Goal: Task Accomplishment & Management: Complete application form

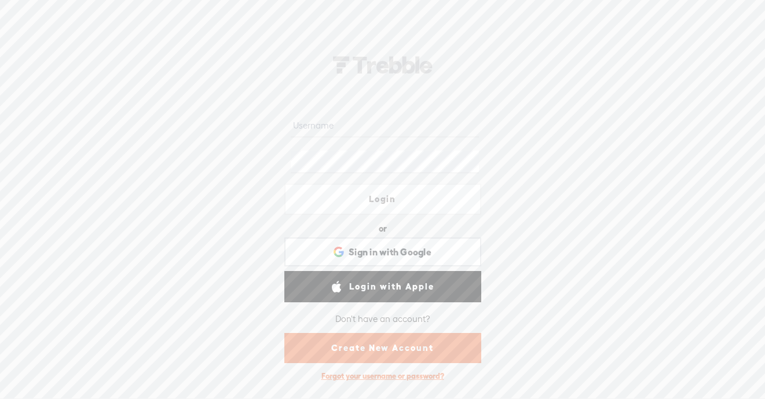
click at [329, 126] on input "text" at bounding box center [385, 126] width 188 height 23
type input "mattg733@gmail.com"
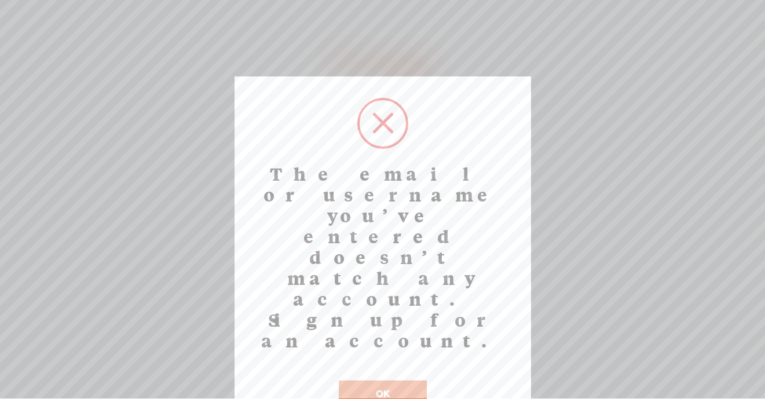
click at [378, 381] on button "OK" at bounding box center [383, 394] width 88 height 27
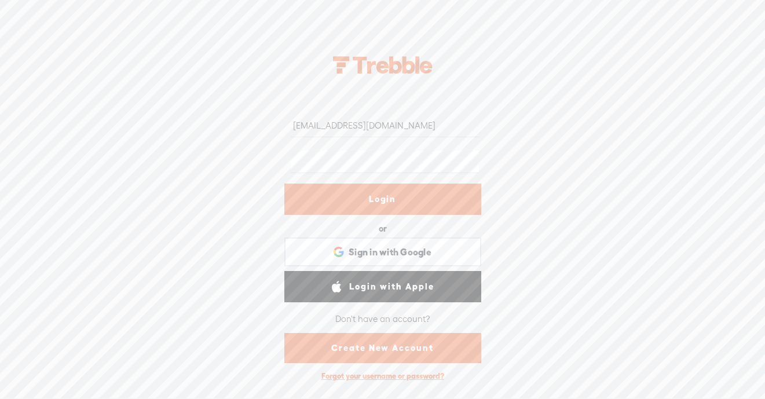
click at [262, 147] on div "mattg733@gmail.com Login or Login with Facebook Sign in with Google Sign in wit…" at bounding box center [382, 215] width 765 height 368
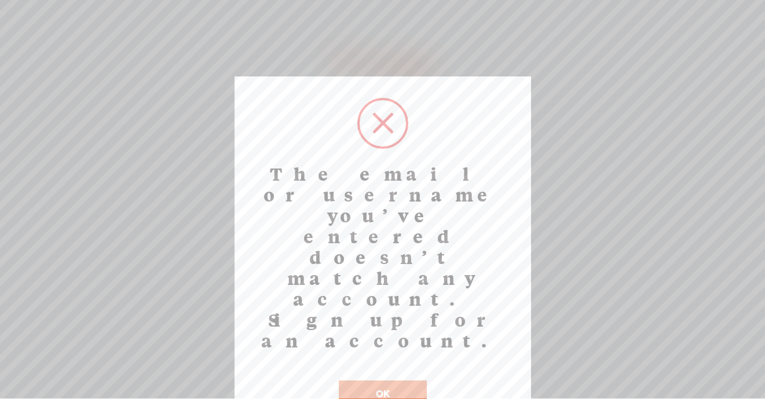
click at [398, 381] on button "OK" at bounding box center [383, 394] width 88 height 27
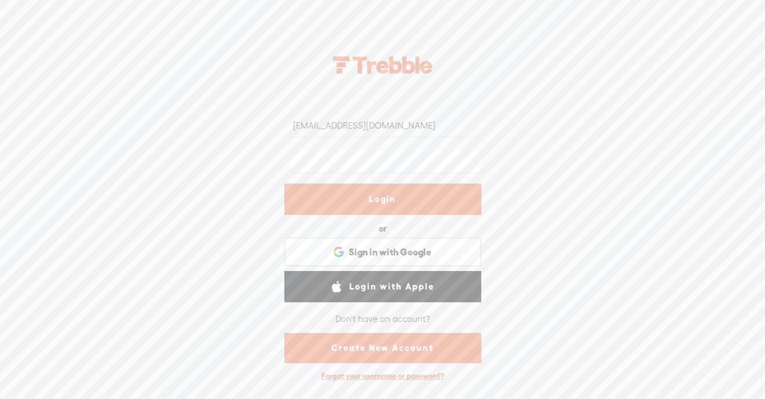
click at [285, 160] on div at bounding box center [382, 162] width 197 height 36
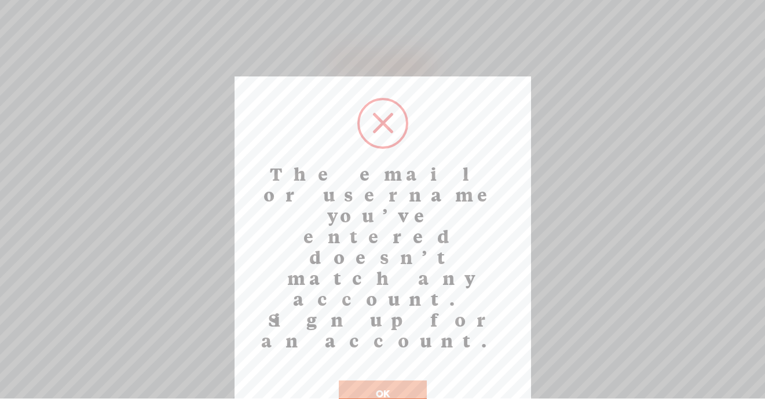
click at [364, 381] on button "OK" at bounding box center [383, 394] width 88 height 27
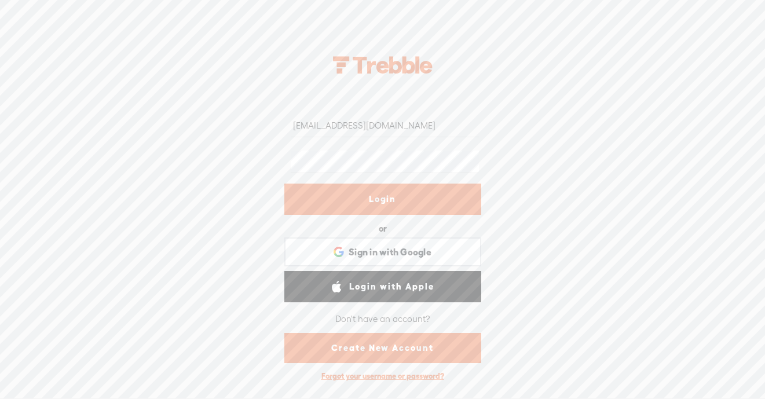
click at [273, 159] on form "mattg733@gmail.com Login or Login with Facebook Sign in with Google Sign in wit…" at bounding box center [383, 237] width 232 height 302
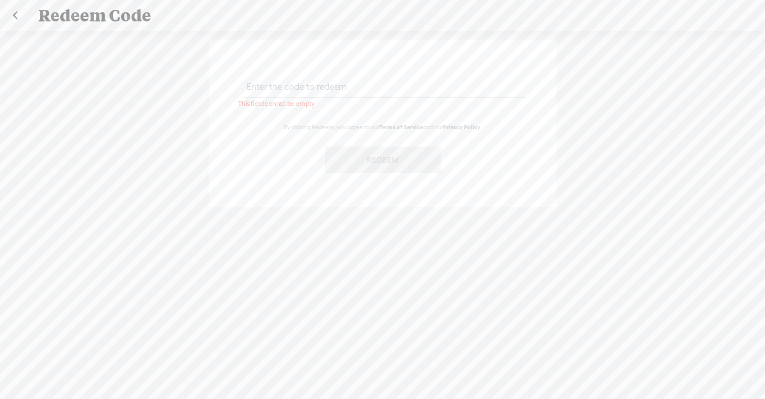
click at [407, 92] on input "text" at bounding box center [384, 86] width 281 height 23
paste input "SDPN-H5VP-PG9S-9X6T-0823"
type input "SDPN-H5VP-PG9S-9X6T-0823"
click at [401, 160] on button "Redeem" at bounding box center [383, 160] width 116 height 27
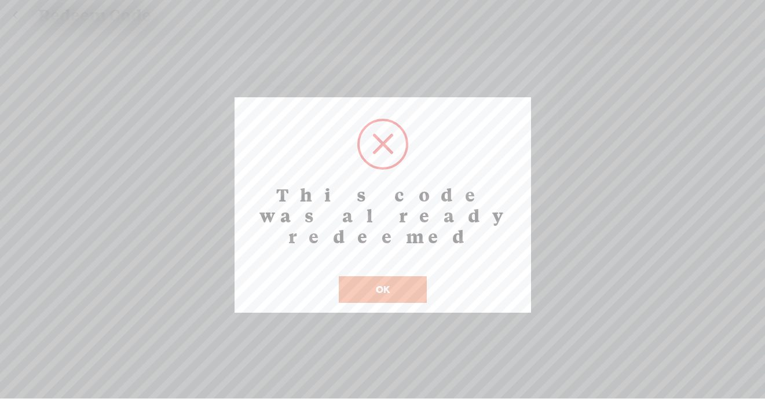
drag, startPoint x: 388, startPoint y: 276, endPoint x: 387, endPoint y: 269, distance: 7.0
click at [388, 276] on button "OK" at bounding box center [383, 289] width 88 height 27
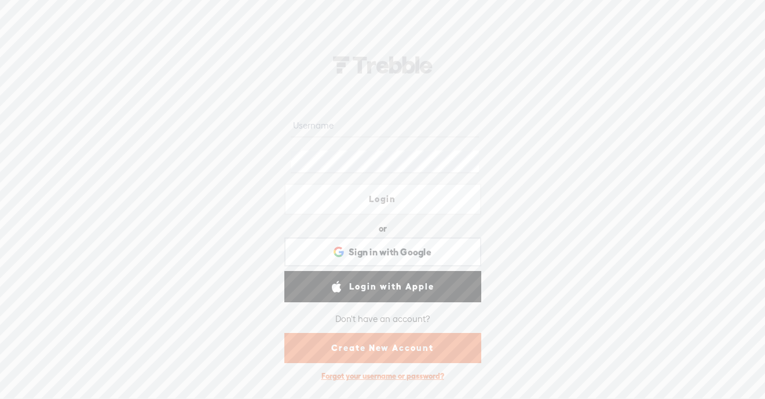
click at [397, 118] on input "text" at bounding box center [385, 126] width 188 height 23
type input "mattg733@gmail.com"
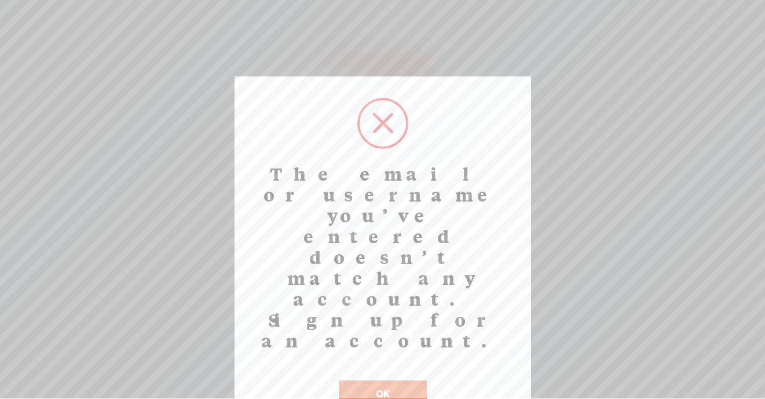
click at [411, 381] on button "OK" at bounding box center [383, 394] width 88 height 27
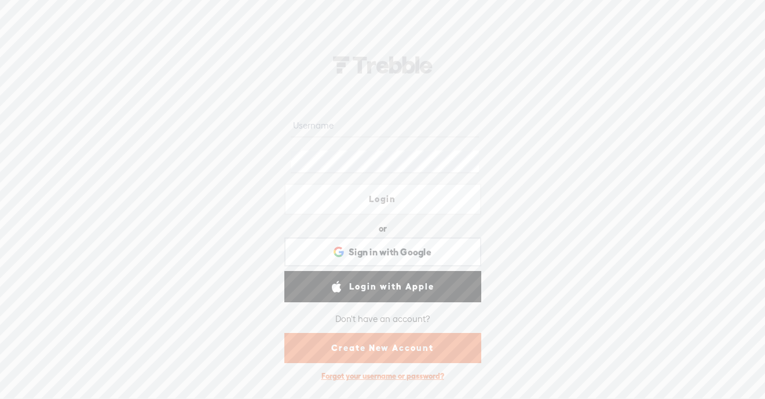
click at [378, 341] on link "Create New Account" at bounding box center [382, 348] width 197 height 30
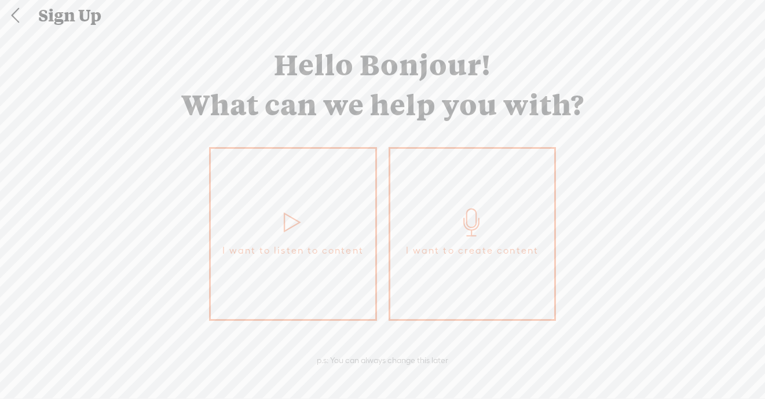
scroll to position [10, 0]
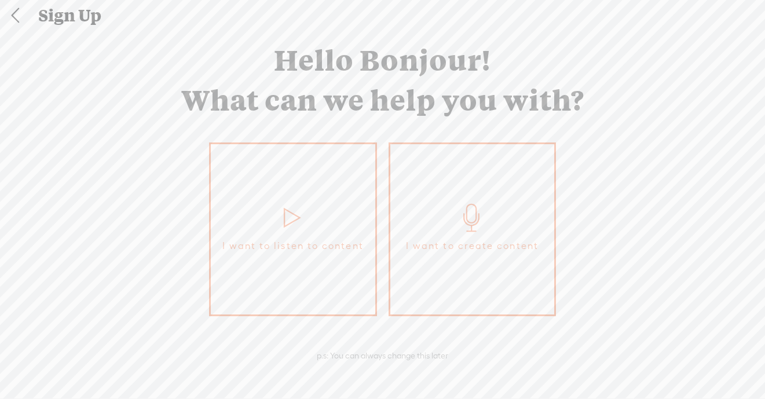
click at [22, 13] on link at bounding box center [15, 16] width 29 height 30
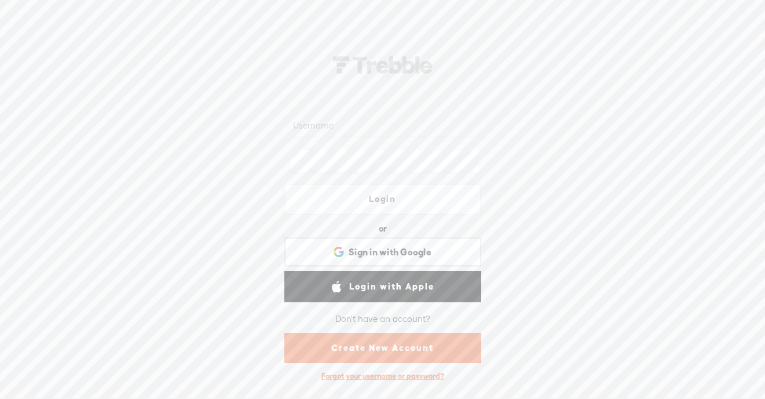
click at [463, 346] on link "Create New Account" at bounding box center [382, 348] width 197 height 30
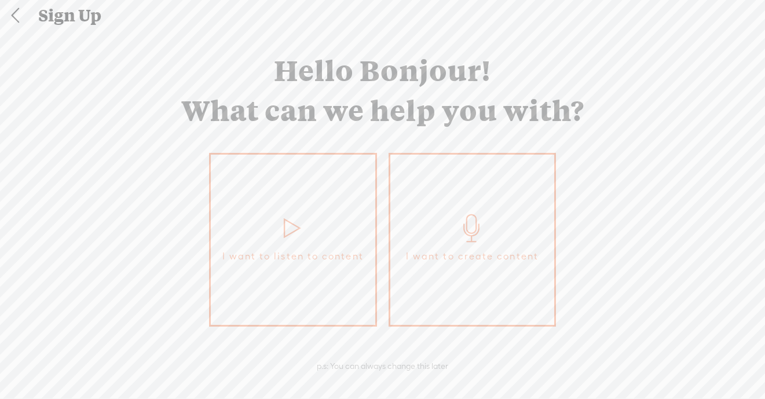
click at [400, 287] on link "I want to create content" at bounding box center [473, 240] width 168 height 174
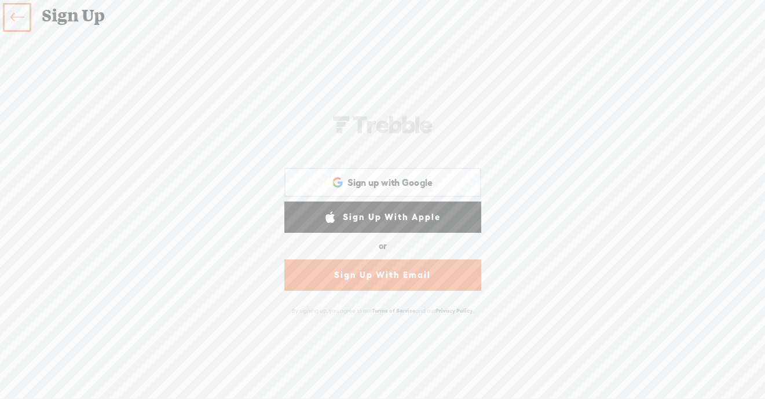
click at [398, 270] on link "Sign Up With Email" at bounding box center [382, 274] width 197 height 31
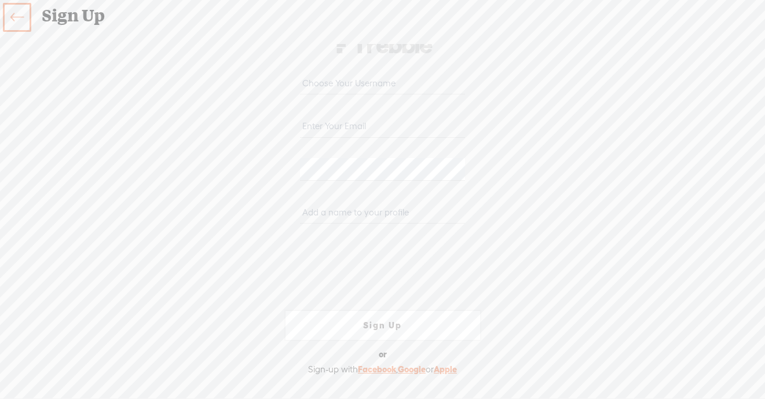
click at [341, 127] on input "email" at bounding box center [382, 126] width 165 height 23
click at [379, 115] on input "mattg733" at bounding box center [382, 126] width 165 height 23
type input "mattg733@gmail.com"
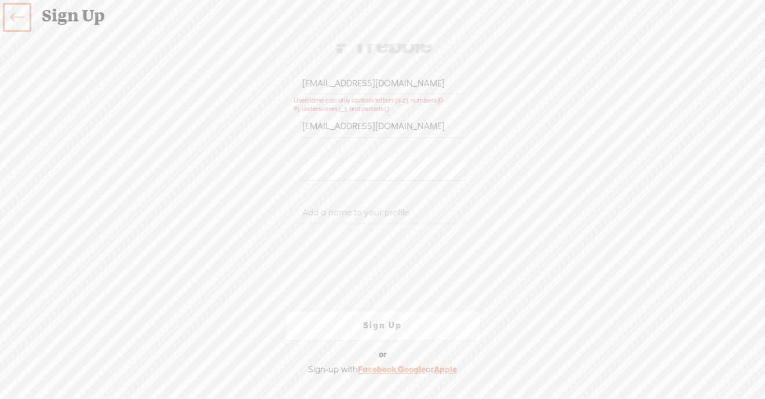
drag, startPoint x: 403, startPoint y: 84, endPoint x: 270, endPoint y: 77, distance: 132.8
click at [270, 80] on form "mattg733@gmail.com mattg733@gmail.com WEBB-58D2-V8VT Sign Up Sign Up With Faceb…" at bounding box center [383, 214] width 232 height 383
click at [564, 131] on div "Your content channel is ready! Create an account to finish the set up mattg733@…" at bounding box center [383, 214] width 608 height 341
click at [359, 215] on input "text" at bounding box center [382, 212] width 165 height 23
click at [359, 216] on input "text" at bounding box center [382, 212] width 165 height 23
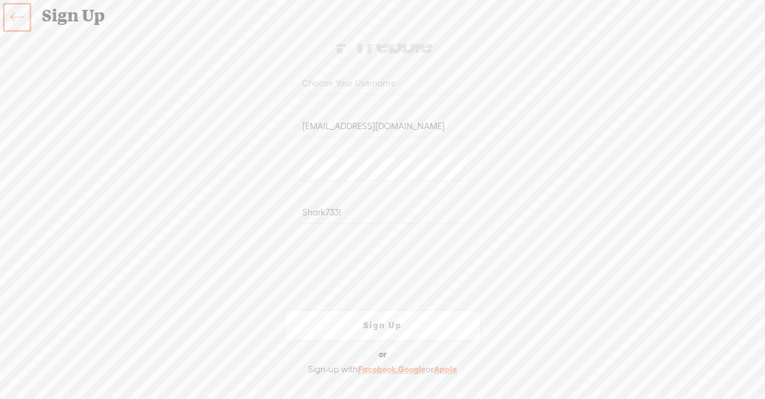
type input "Shark733!"
click at [501, 209] on div "Your content channel is ready! Create an account to finish the set up mattg733@…" at bounding box center [383, 214] width 608 height 341
click at [385, 84] on input "text" at bounding box center [382, 83] width 165 height 23
click at [555, 156] on div "Your content channel is ready! Create an account to finish the set up mattg733@…" at bounding box center [383, 214] width 608 height 341
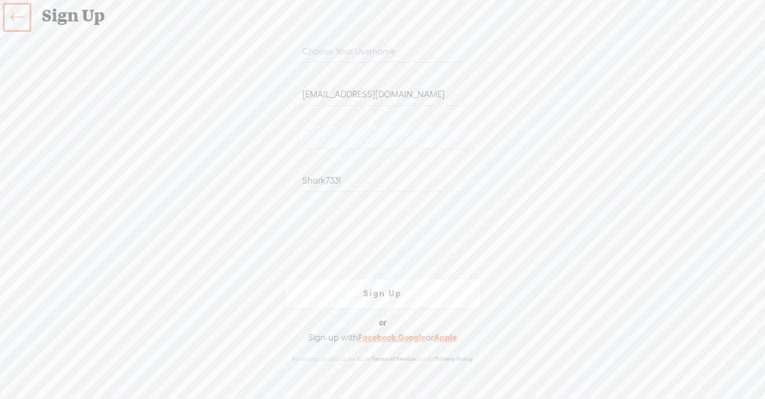
scroll to position [32, 0]
click at [378, 292] on link "Sign Up" at bounding box center [382, 292] width 197 height 31
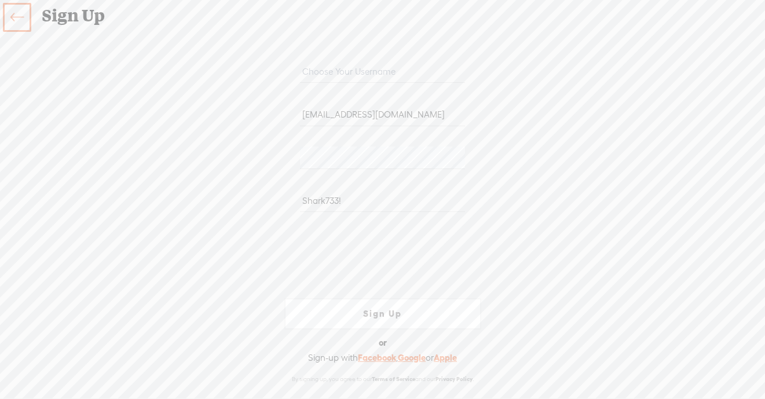
scroll to position [0, 0]
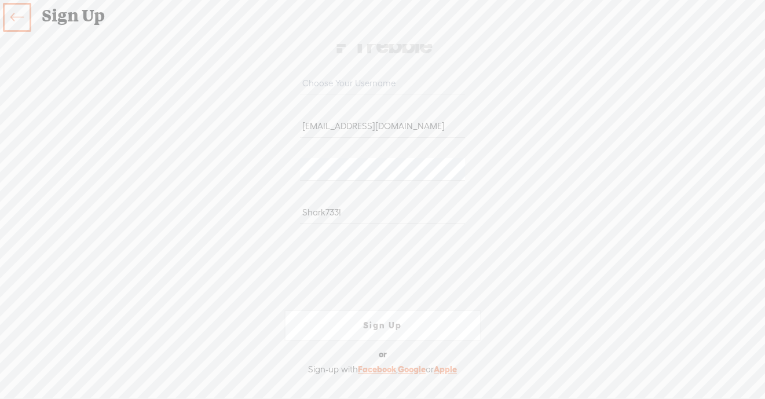
click at [422, 82] on input "text" at bounding box center [382, 83] width 165 height 23
type input "m"
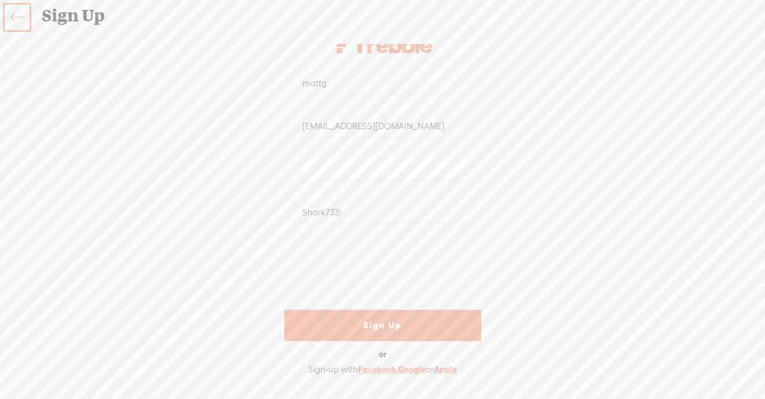
type input "mattg"
click at [397, 327] on link "Sign Up" at bounding box center [382, 325] width 197 height 31
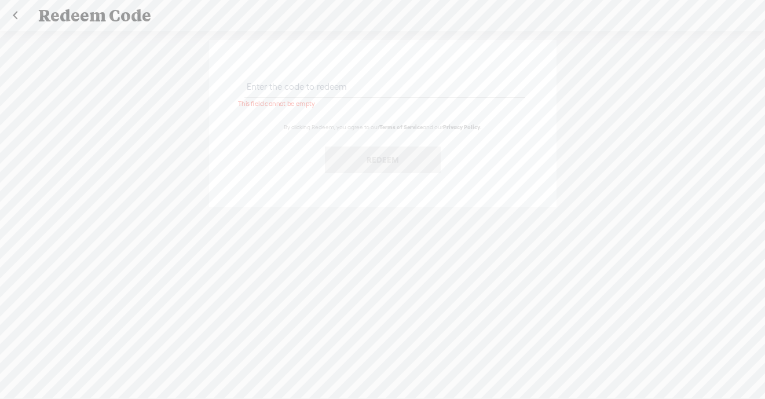
click at [407, 97] on input "text" at bounding box center [384, 86] width 281 height 23
paste input "SDPN-H5VP-PG9S-9X6T-0823"
type input "SDPN-H5VP-PG9S-9X6T-0823"
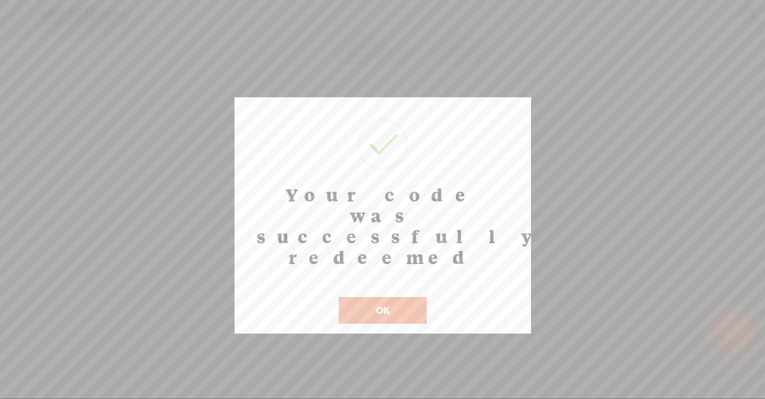
click at [410, 297] on button "OK" at bounding box center [383, 310] width 88 height 27
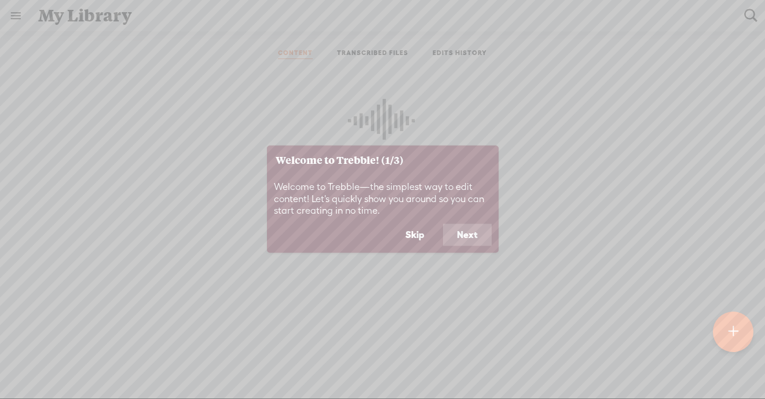
click at [458, 238] on button "Next" at bounding box center [467, 235] width 49 height 22
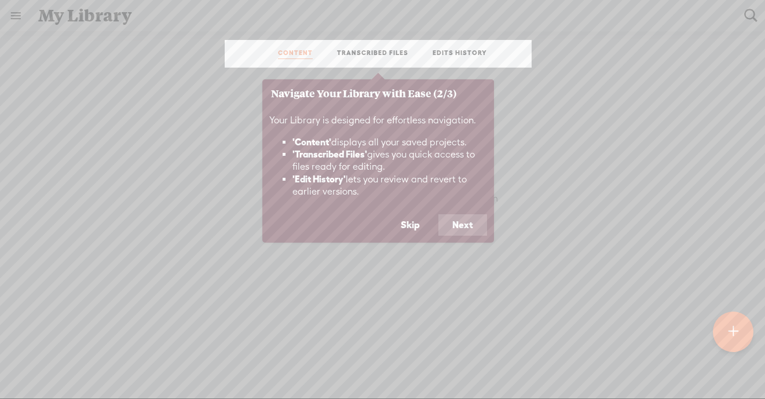
click at [464, 226] on button "Next" at bounding box center [462, 225] width 49 height 22
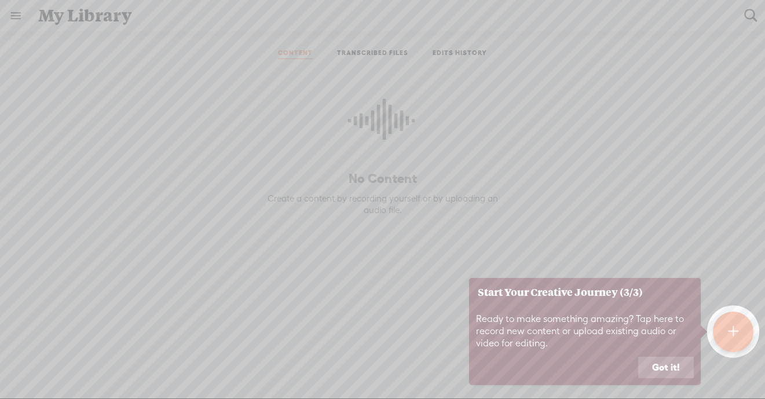
click at [674, 374] on button "Got it!" at bounding box center [666, 368] width 56 height 22
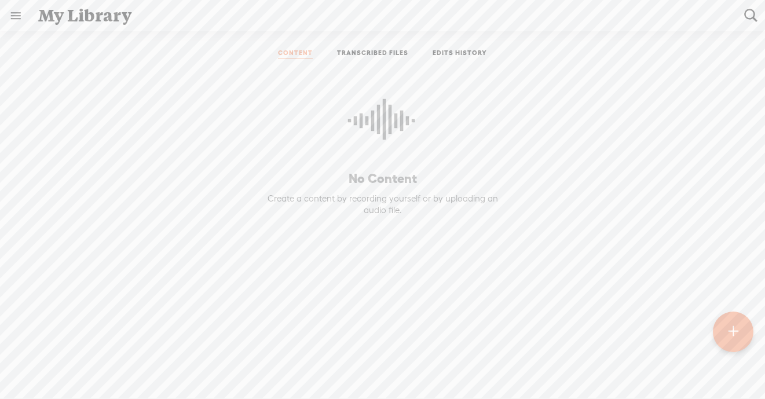
click at [738, 339] on div at bounding box center [733, 332] width 42 height 42
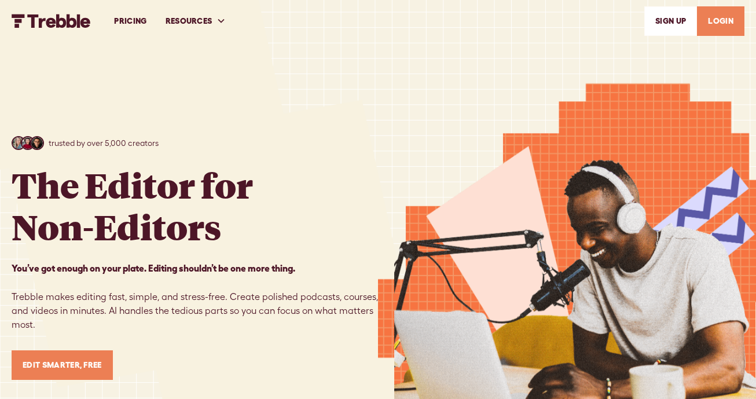
click at [707, 25] on link "LOGIN" at bounding box center [720, 21] width 47 height 30
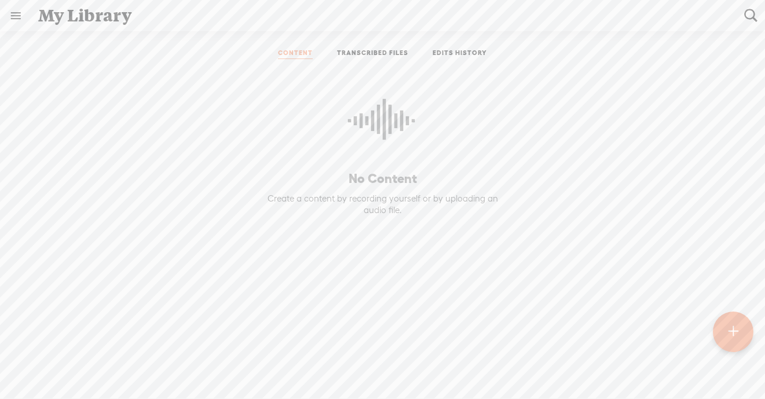
click at [14, 19] on link at bounding box center [16, 16] width 30 height 30
click at [236, 183] on body "You have 120 minutes of transcription remaining. Upgrade to increase your limit…" at bounding box center [382, 199] width 765 height 398
click at [567, 142] on div "No Content Create a content by recording yourself or by uploading an audio file." at bounding box center [383, 211] width 748 height 286
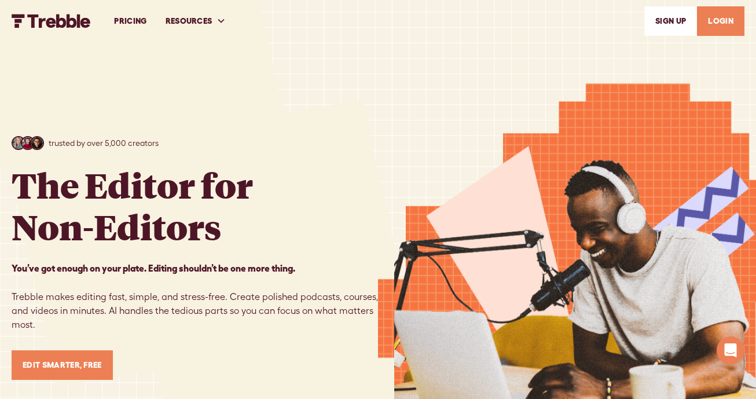
click at [715, 20] on link "LOGIN" at bounding box center [720, 21] width 47 height 30
